Goal: Task Accomplishment & Management: Complete application form

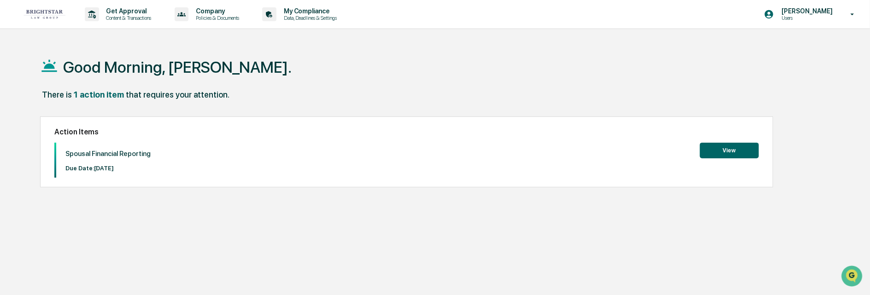
click at [720, 149] on button "View" at bounding box center [729, 151] width 59 height 16
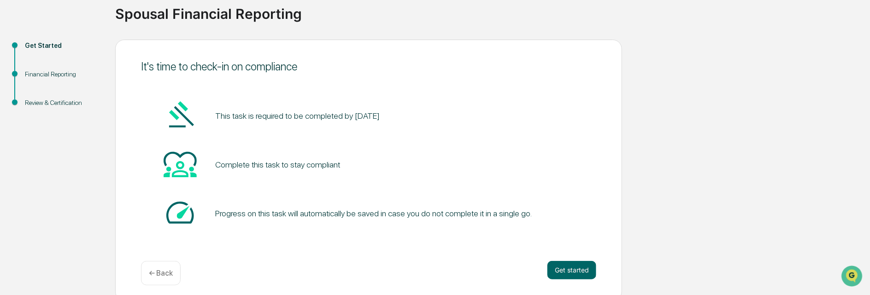
scroll to position [75, 0]
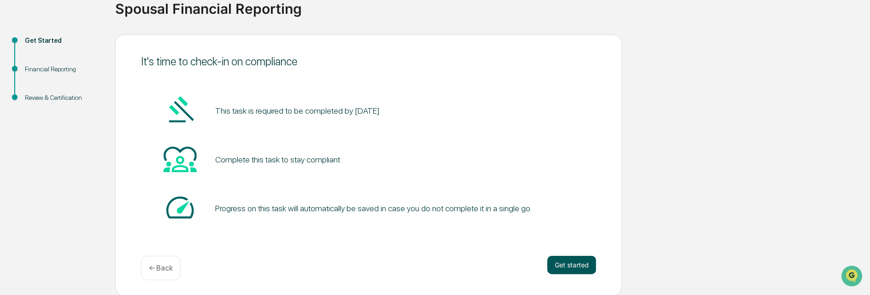
click at [567, 263] on button "Get started" at bounding box center [572, 265] width 49 height 18
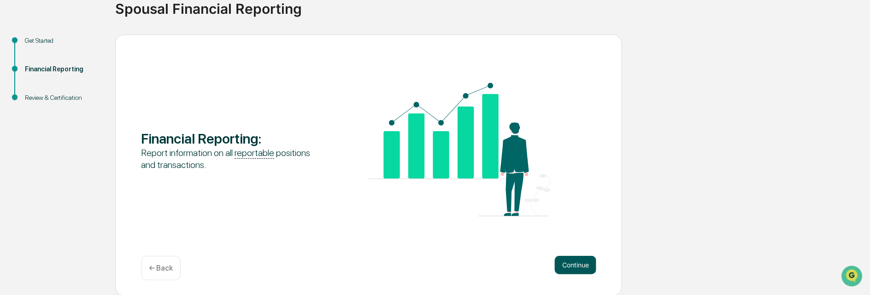
click at [576, 261] on button "Continue" at bounding box center [575, 265] width 41 height 18
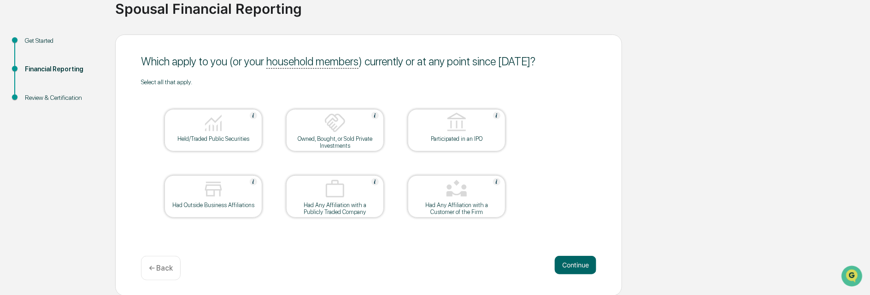
click at [218, 130] on img at bounding box center [213, 123] width 22 height 22
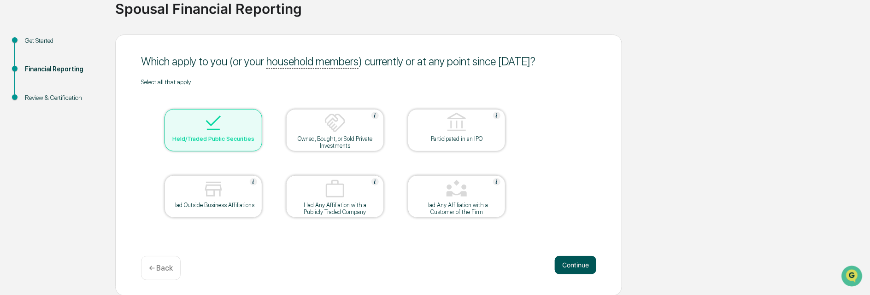
click at [566, 263] on button "Continue" at bounding box center [575, 265] width 41 height 18
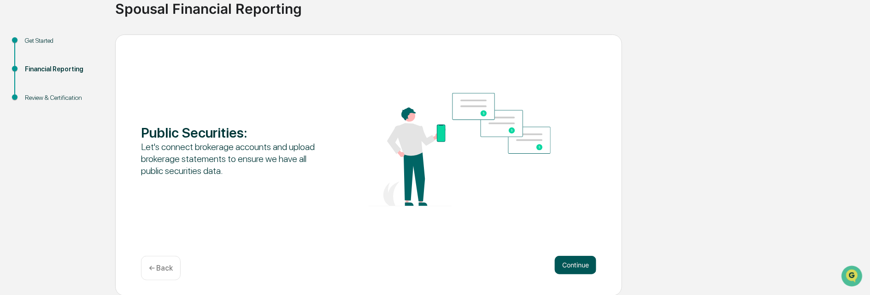
click at [573, 264] on button "Continue" at bounding box center [575, 265] width 41 height 18
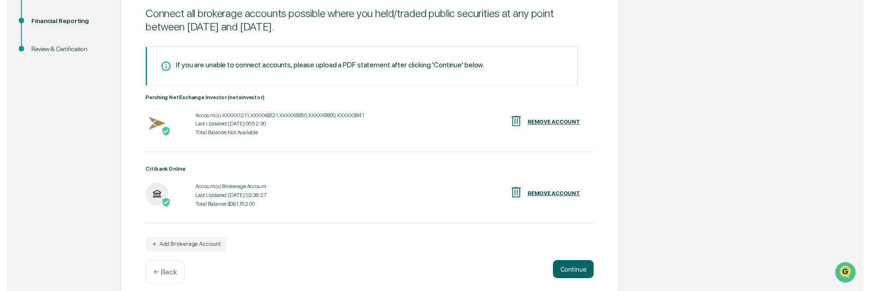
scroll to position [131, 0]
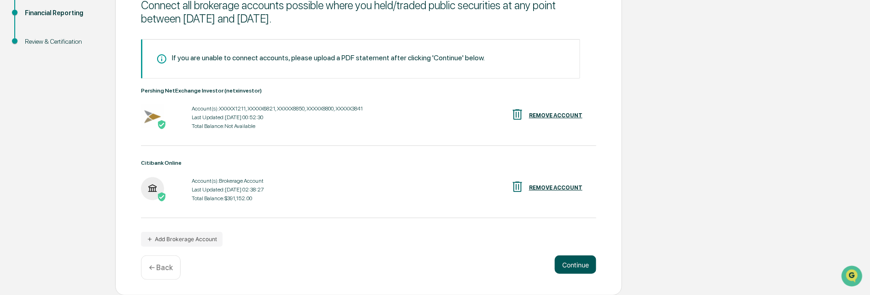
click at [568, 264] on button "Continue" at bounding box center [575, 265] width 41 height 18
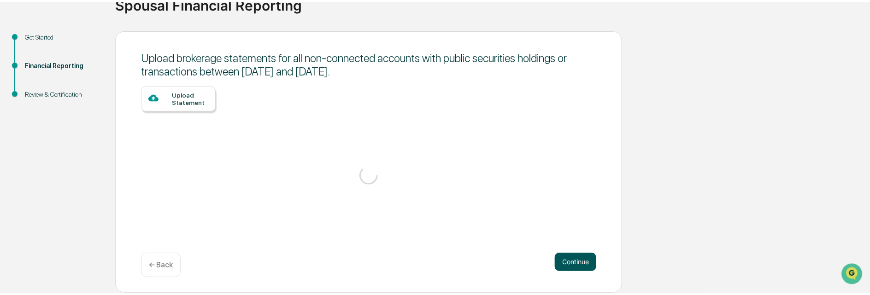
scroll to position [75, 0]
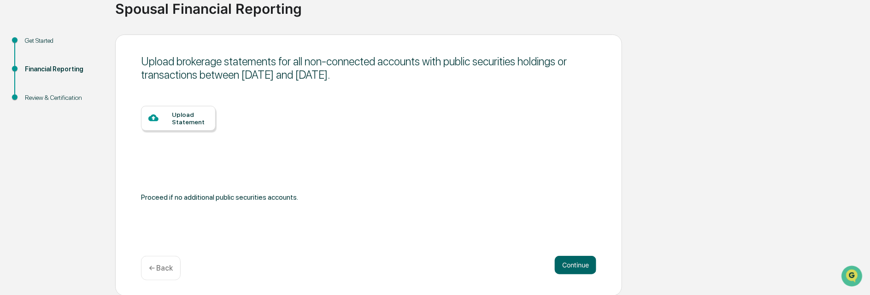
click at [188, 119] on div "Upload Statement" at bounding box center [190, 118] width 36 height 15
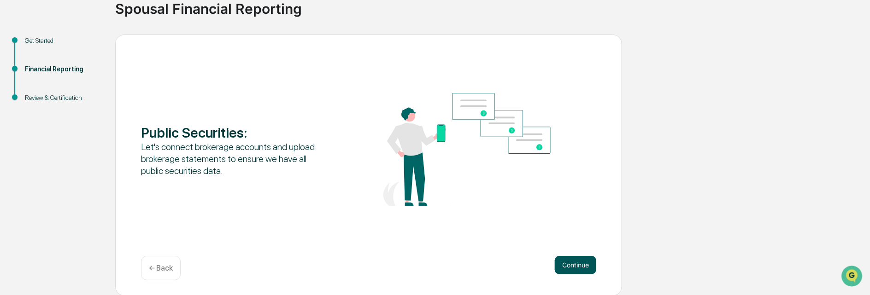
click at [576, 264] on button "Continue" at bounding box center [575, 265] width 41 height 18
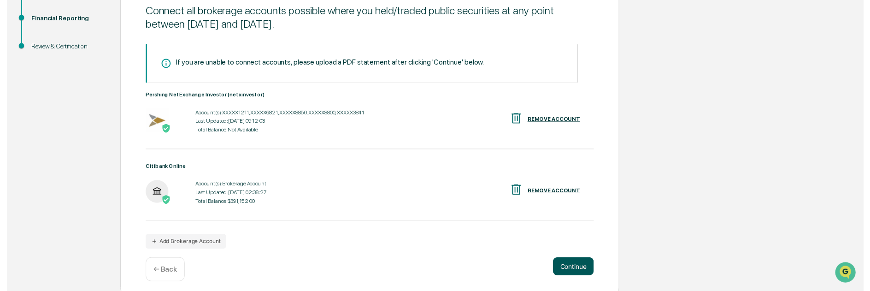
scroll to position [131, 0]
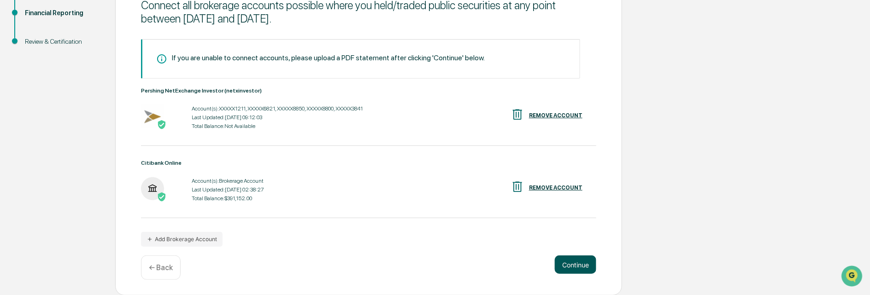
click at [576, 264] on button "Continue" at bounding box center [575, 265] width 41 height 18
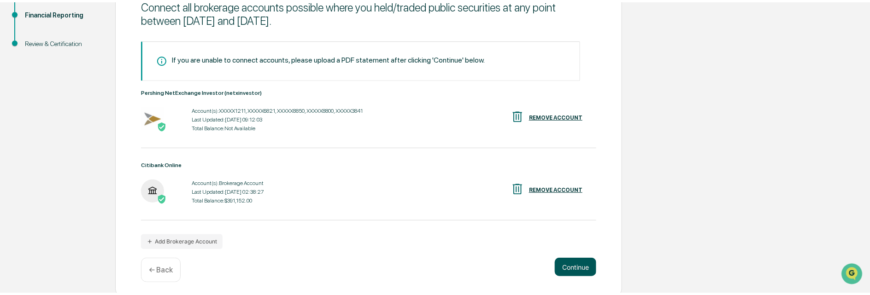
scroll to position [75, 0]
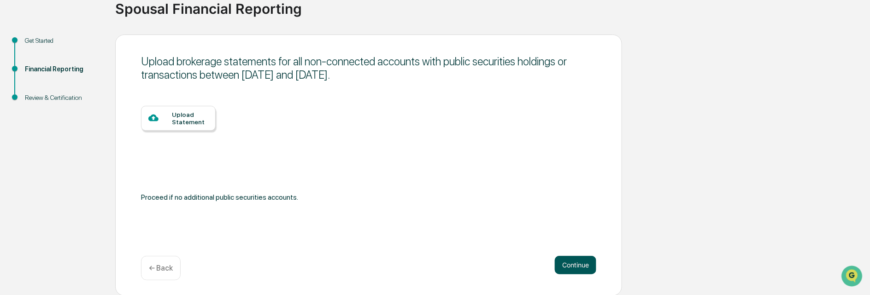
click at [573, 264] on button "Continue" at bounding box center [575, 265] width 41 height 18
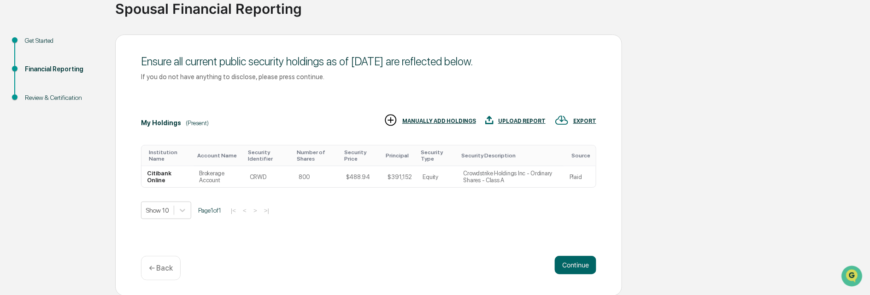
click at [573, 264] on button "Continue" at bounding box center [575, 265] width 41 height 18
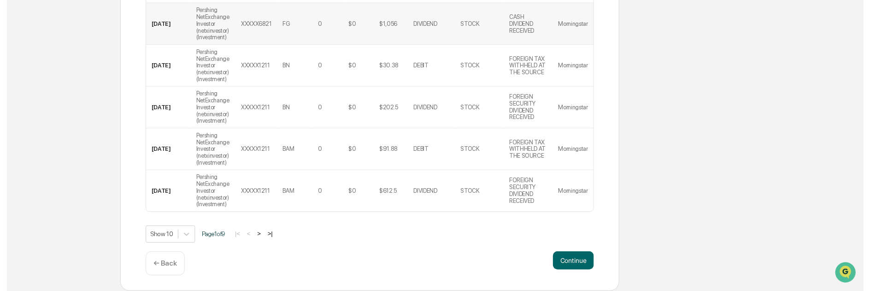
scroll to position [430, 0]
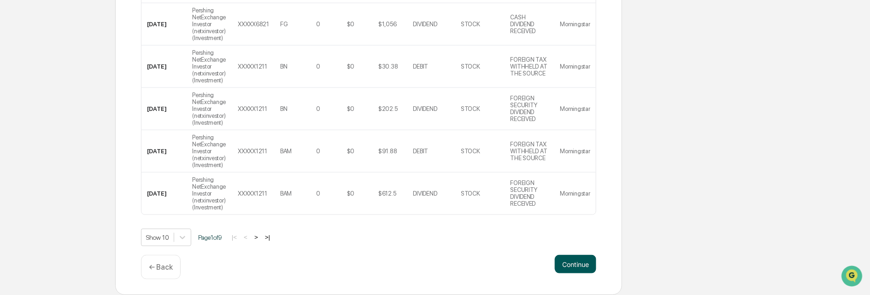
click at [574, 261] on button "Continue" at bounding box center [575, 264] width 41 height 18
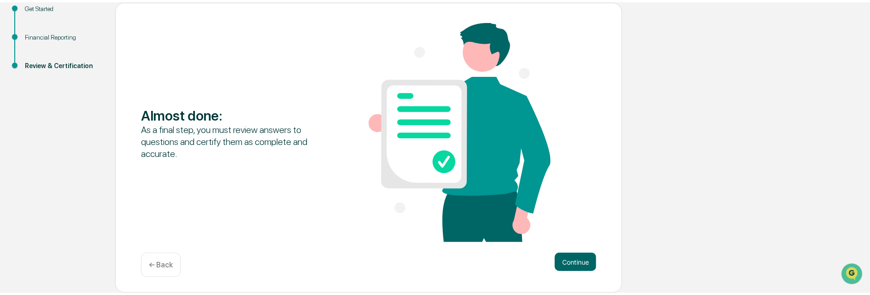
scroll to position [104, 0]
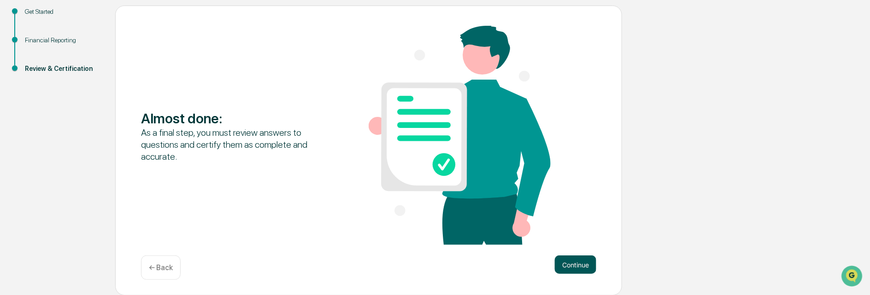
click at [574, 262] on button "Continue" at bounding box center [575, 265] width 41 height 18
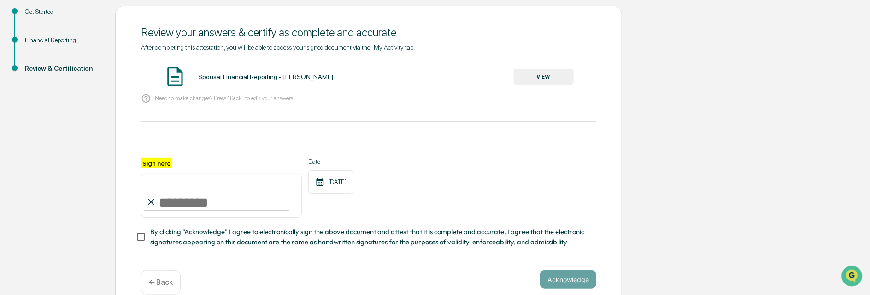
click at [170, 210] on input "Sign here" at bounding box center [221, 196] width 161 height 44
type input "**********"
click at [561, 281] on button "Acknowledge" at bounding box center [568, 280] width 56 height 18
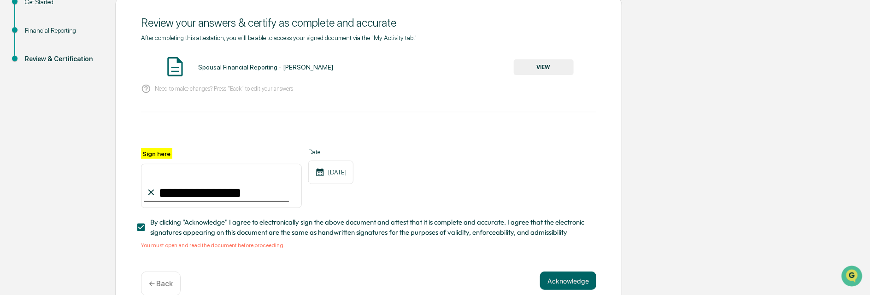
scroll to position [133, 0]
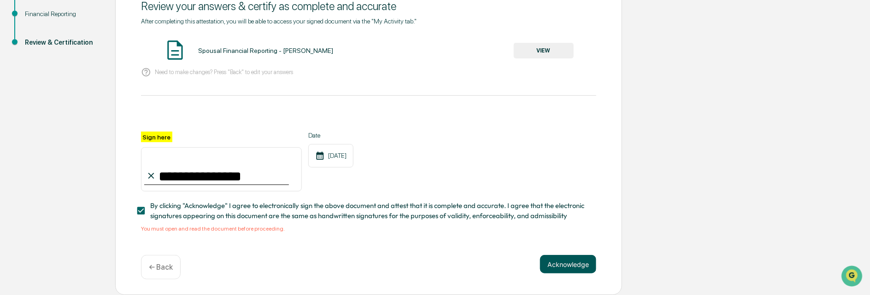
click at [561, 261] on button "Acknowledge" at bounding box center [568, 264] width 56 height 18
click at [573, 263] on button "Acknowledge" at bounding box center [568, 264] width 56 height 18
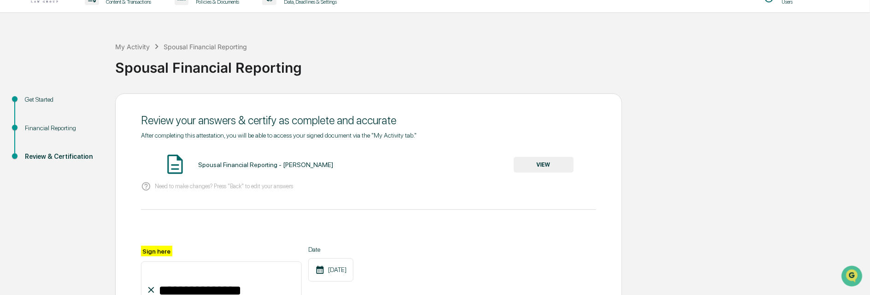
scroll to position [0, 0]
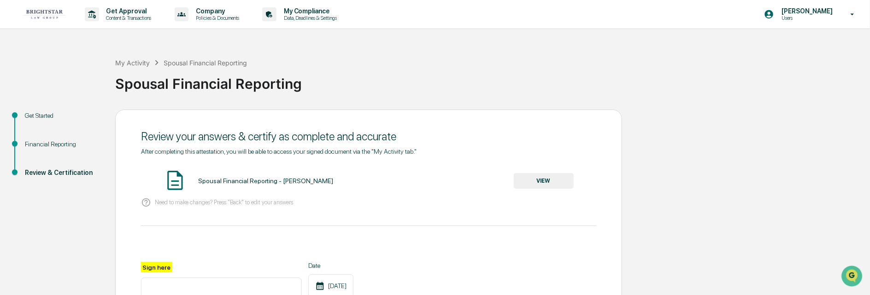
click at [544, 184] on button "VIEW" at bounding box center [544, 181] width 60 height 16
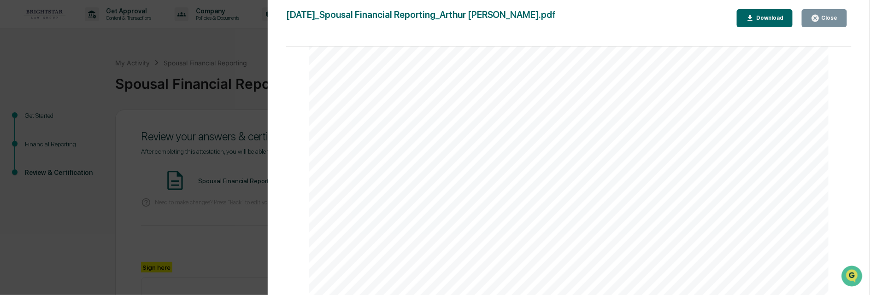
scroll to position [5100, 0]
click at [824, 20] on div "Close" at bounding box center [829, 18] width 18 height 6
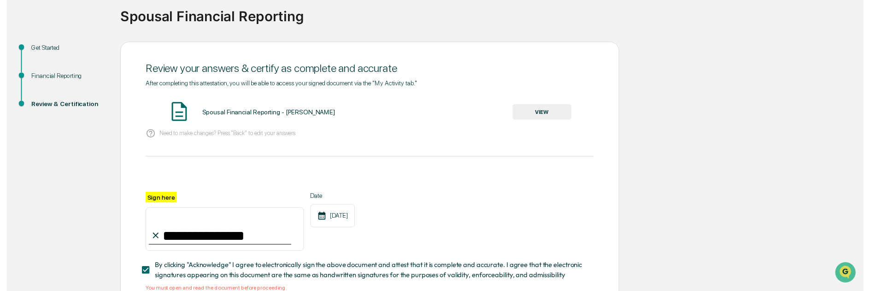
scroll to position [133, 0]
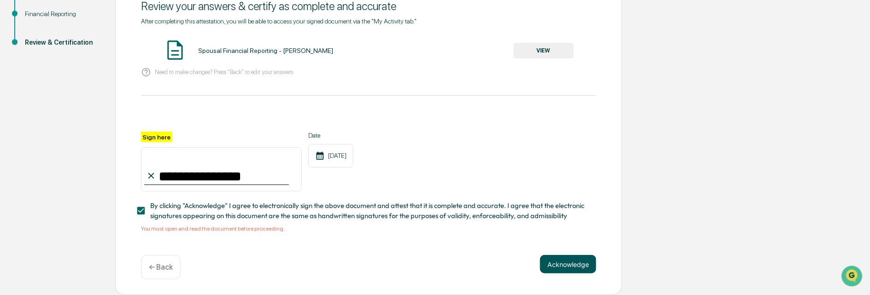
click at [558, 262] on button "Acknowledge" at bounding box center [568, 264] width 56 height 18
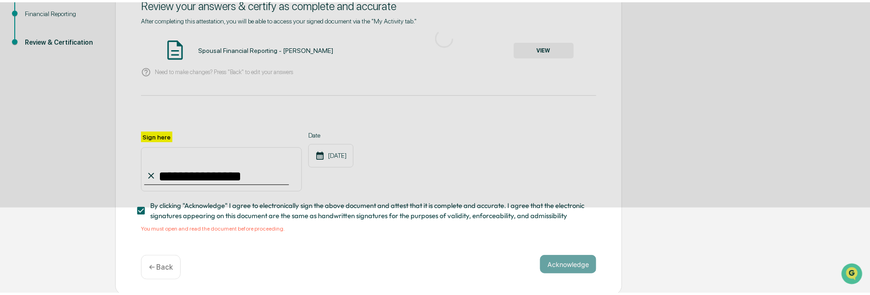
scroll to position [75, 0]
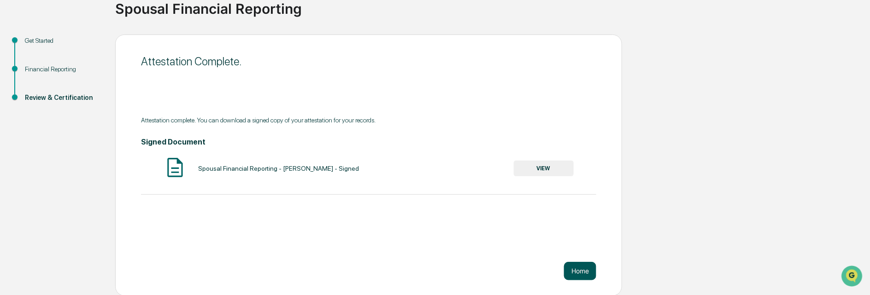
click at [572, 269] on button "Home" at bounding box center [580, 271] width 32 height 18
